Goal: Task Accomplishment & Management: Complete application form

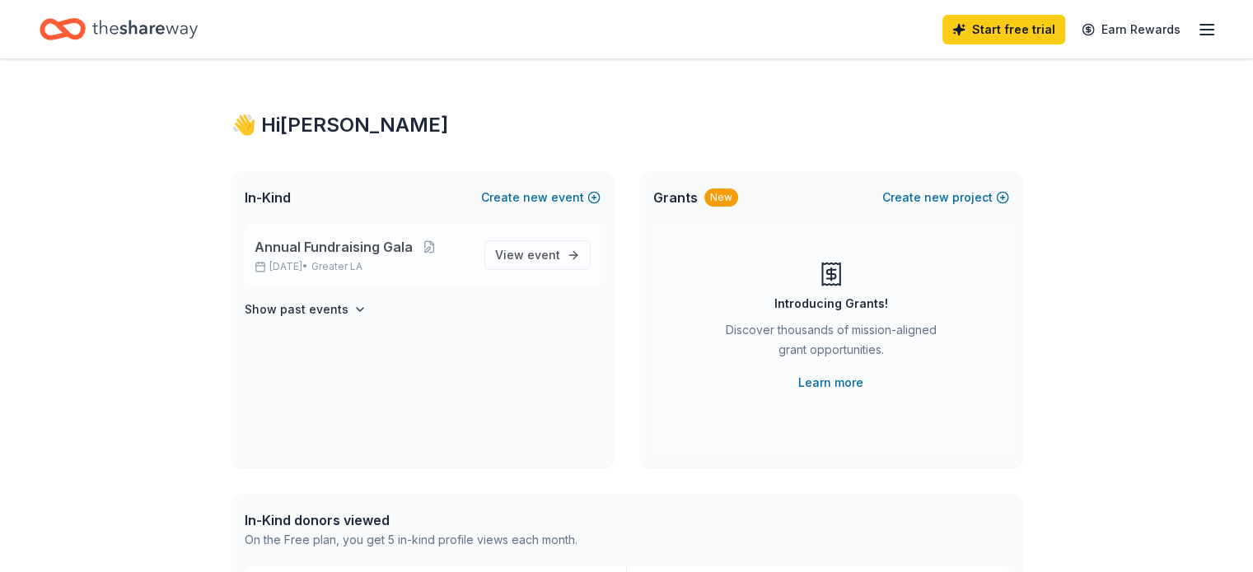
click at [360, 255] on span "Annual Fundraising Gala" at bounding box center [334, 247] width 158 height 20
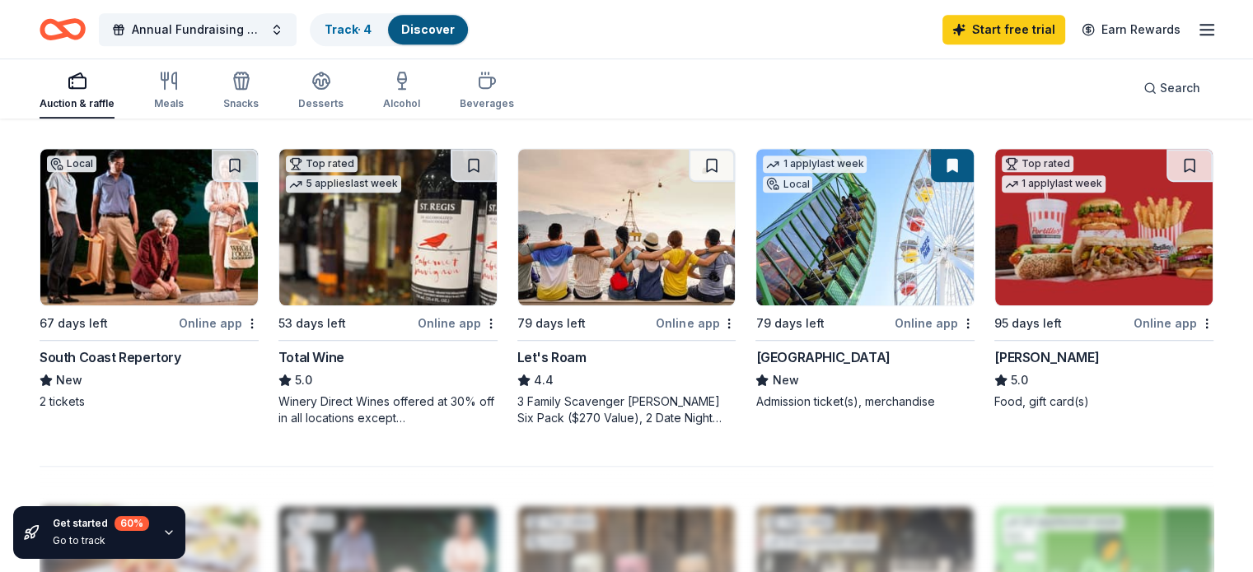
scroll to position [1100, 0]
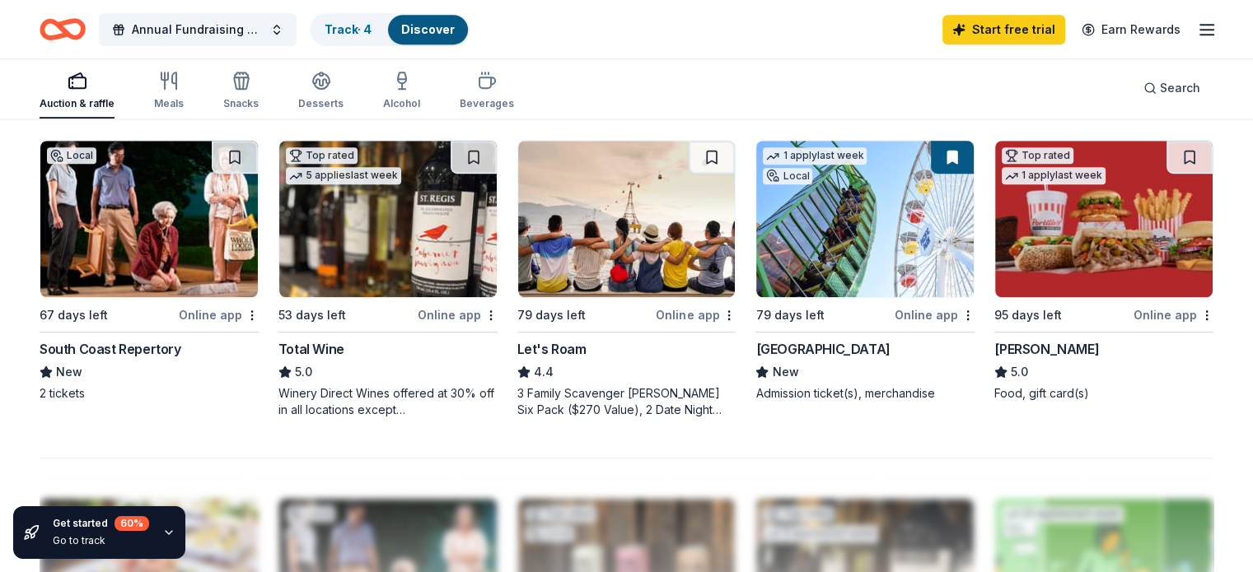
click at [851, 266] on img at bounding box center [864, 219] width 217 height 157
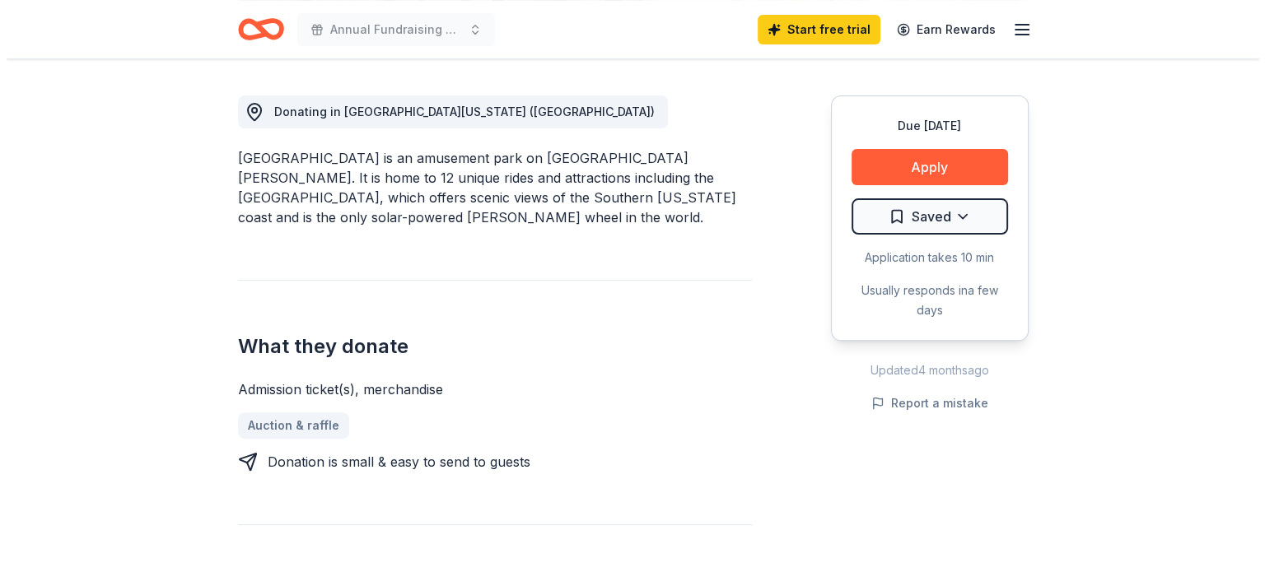
scroll to position [369, 0]
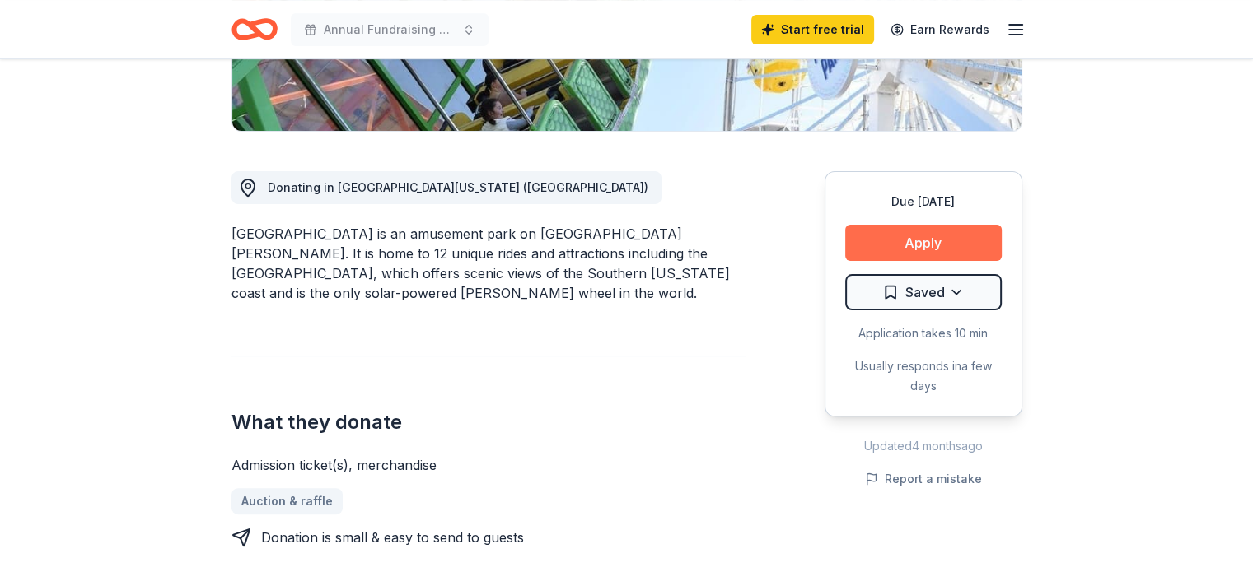
click at [924, 242] on button "Apply" at bounding box center [923, 243] width 157 height 36
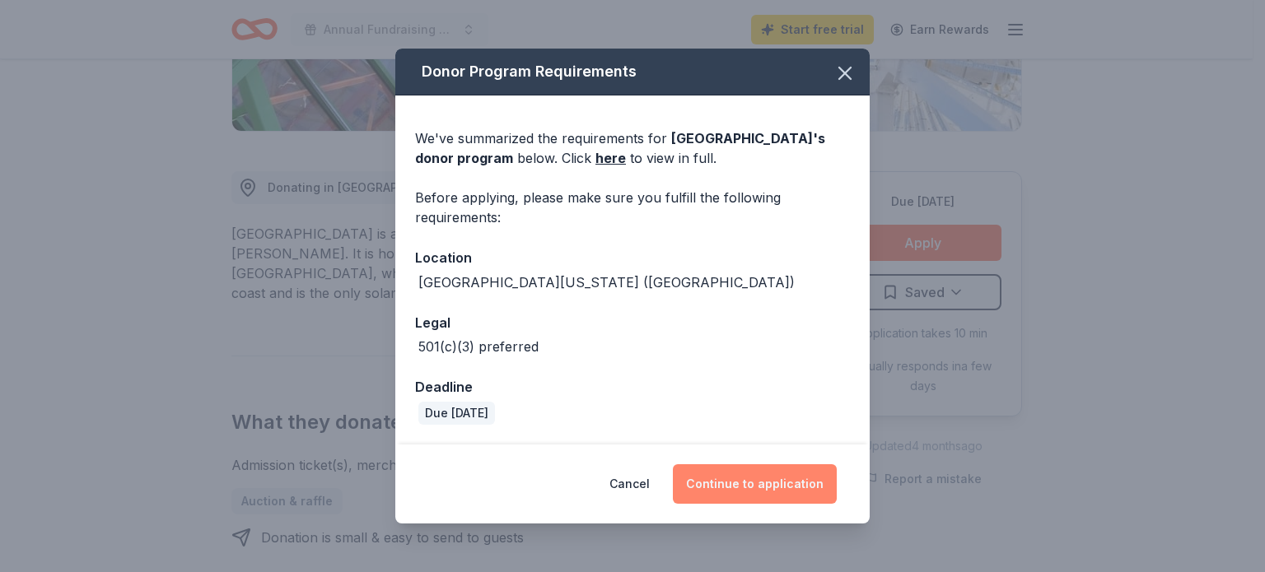
click at [762, 497] on button "Continue to application" at bounding box center [755, 485] width 164 height 40
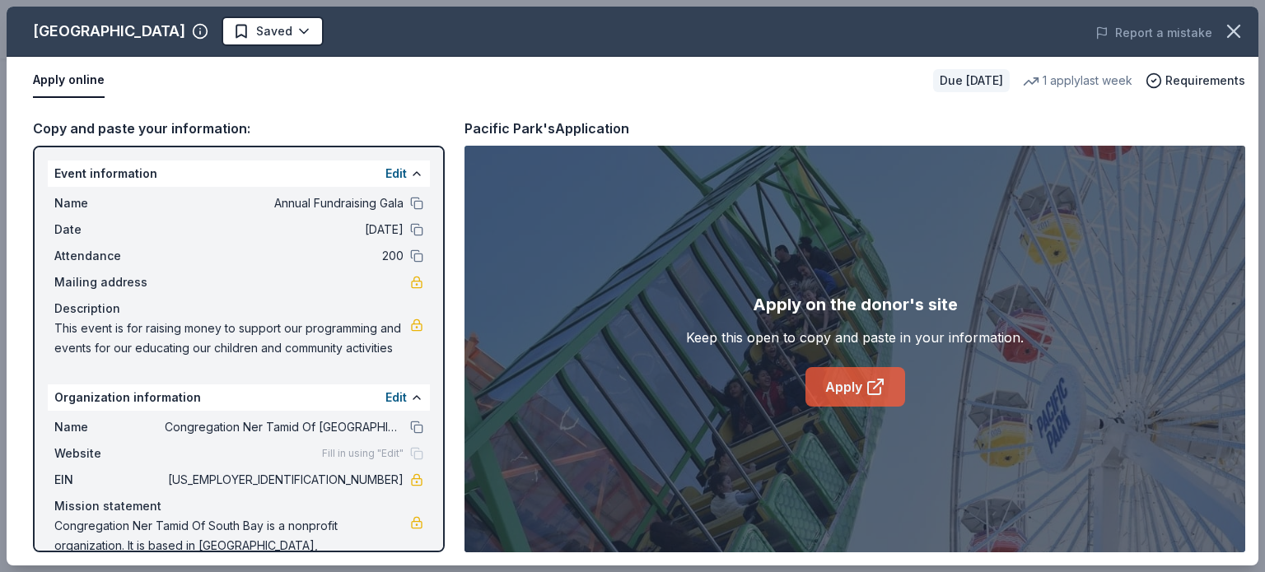
click at [843, 390] on link "Apply" at bounding box center [856, 387] width 100 height 40
